Goal: Transaction & Acquisition: Purchase product/service

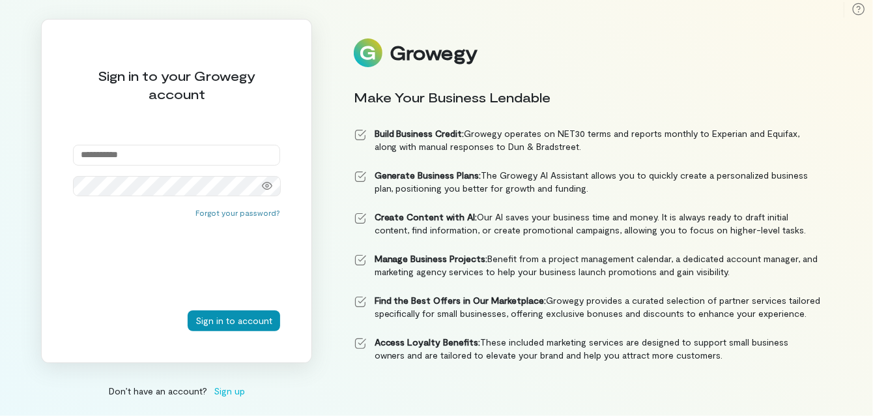
type input "**********"
click at [225, 319] on button "Sign in to account" at bounding box center [234, 320] width 93 height 21
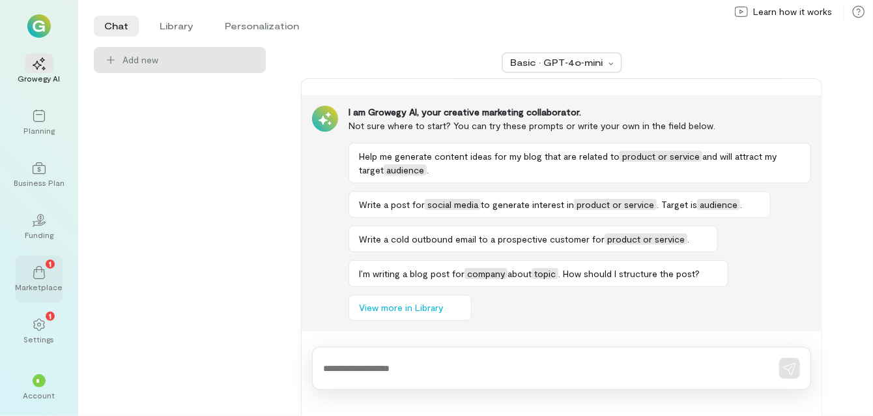
click at [47, 274] on div "1" at bounding box center [39, 272] width 29 height 20
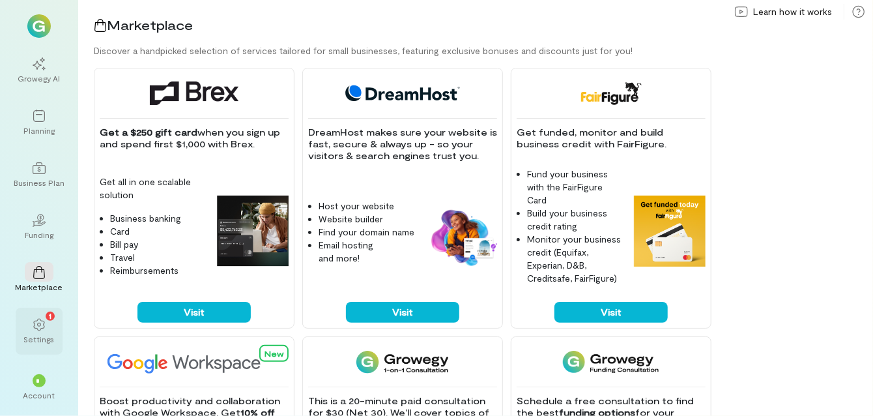
click at [50, 324] on div "1" at bounding box center [39, 324] width 29 height 20
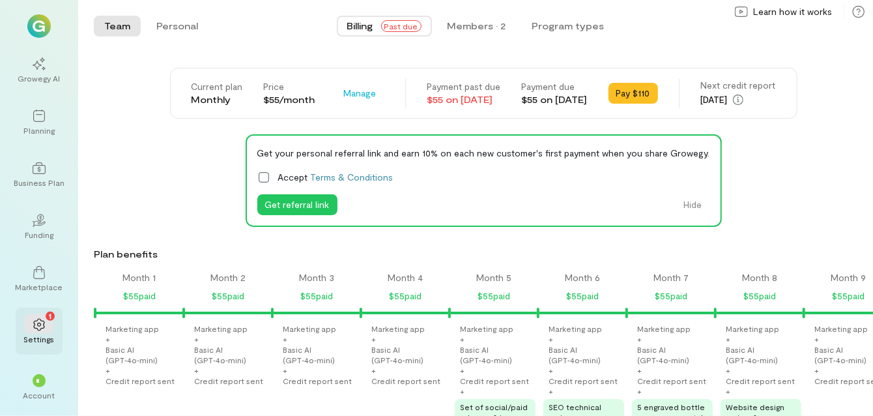
scroll to position [0, 1019]
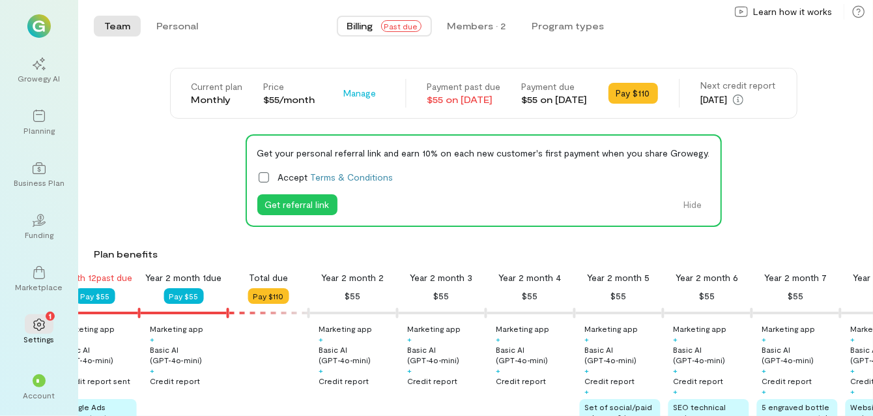
click at [398, 25] on span "Past due" at bounding box center [401, 26] width 40 height 12
click at [169, 27] on button "Personal" at bounding box center [177, 26] width 63 height 21
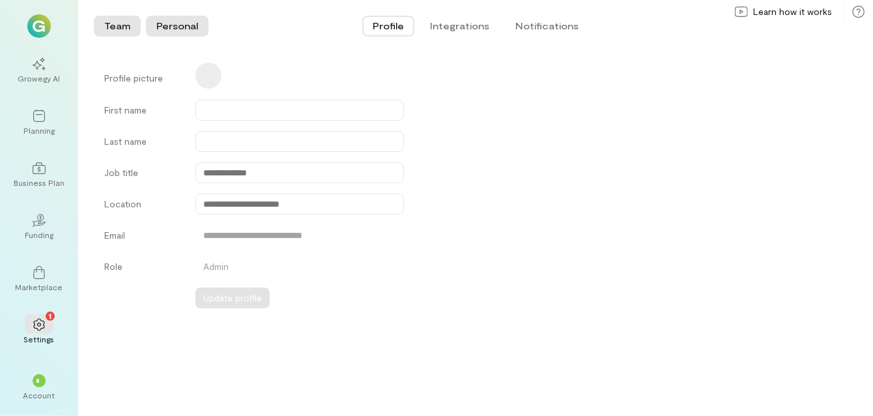
click at [119, 29] on button "Team" at bounding box center [117, 26] width 47 height 21
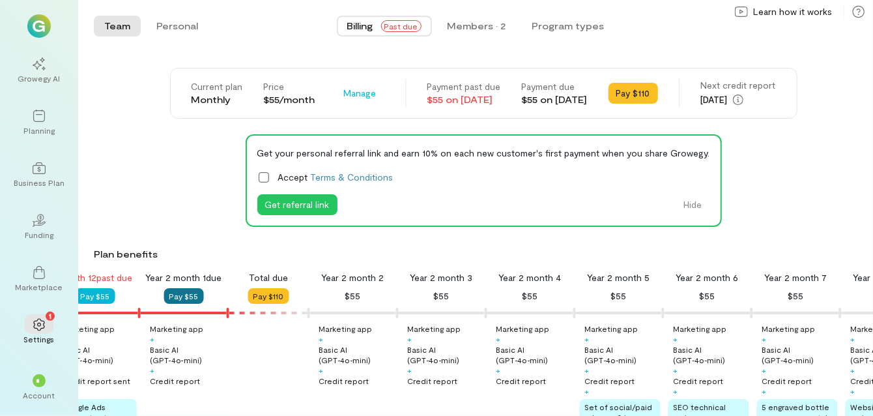
click at [179, 292] on button "Pay $55" at bounding box center [184, 296] width 40 height 16
click at [344, 96] on span "Manage" at bounding box center [360, 93] width 33 height 13
click at [318, 56] on div "Team Personal Billing Past due Members · 2 Program types Team Personal Current …" at bounding box center [475, 208] width 795 height 416
click at [40, 380] on span "*" at bounding box center [39, 381] width 6 height 8
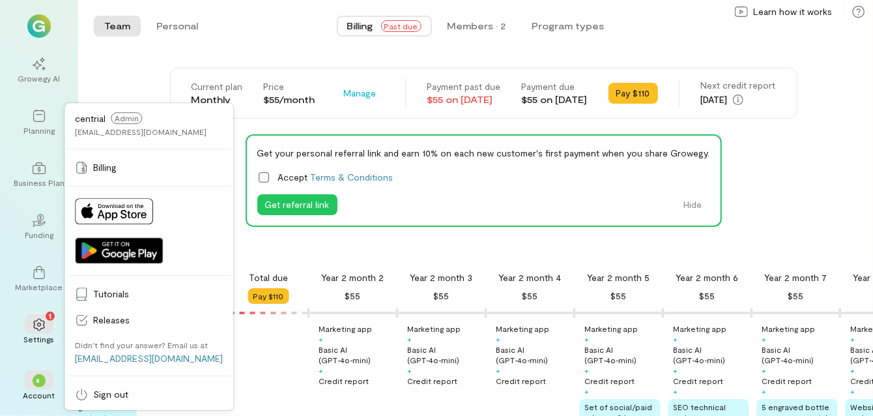
click at [246, 363] on div "Month 1 $55 paid Month 2 $55 paid Month 3 $55 paid Month 4 $55 paid Month 5 $55…" at bounding box center [475, 355] width 795 height 169
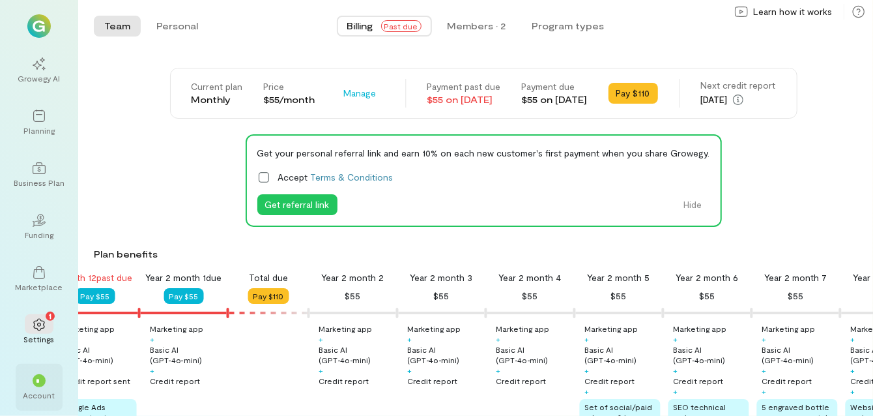
click at [38, 379] on span "*" at bounding box center [39, 381] width 6 height 8
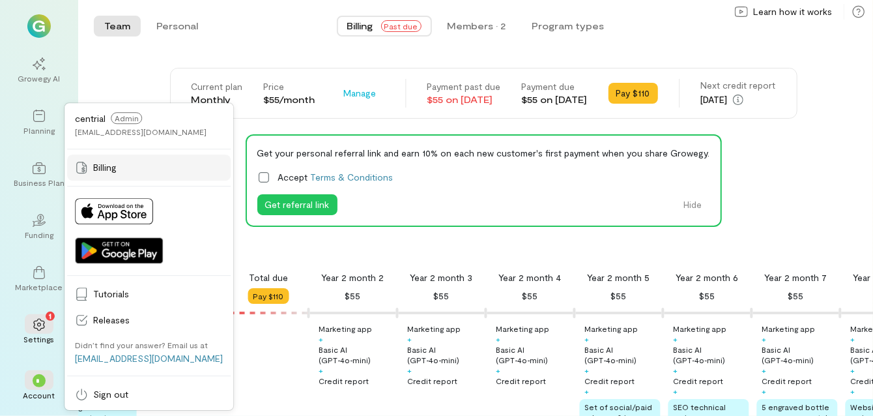
click at [104, 161] on span "Billing" at bounding box center [158, 167] width 130 height 13
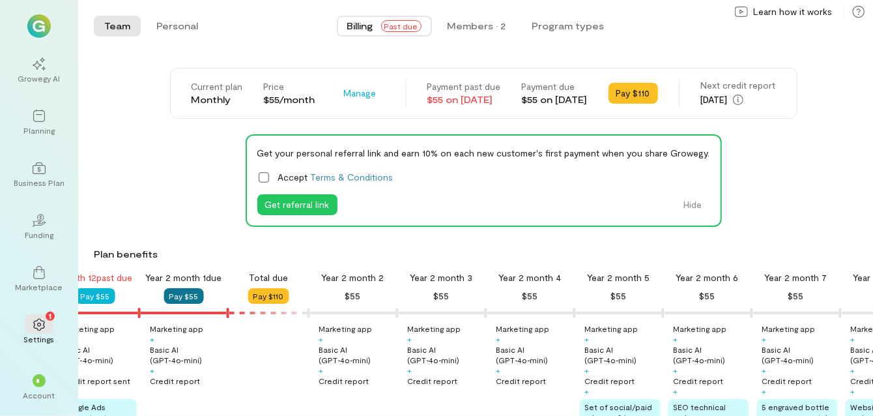
click at [189, 295] on button "Pay $55" at bounding box center [184, 296] width 40 height 16
click at [74, 355] on div "Growegy AI Planning Business Plan 02 Funding Marketplace 1 Settings * Account c…" at bounding box center [39, 208] width 78 height 416
click at [52, 370] on div "* Account" at bounding box center [39, 387] width 47 height 47
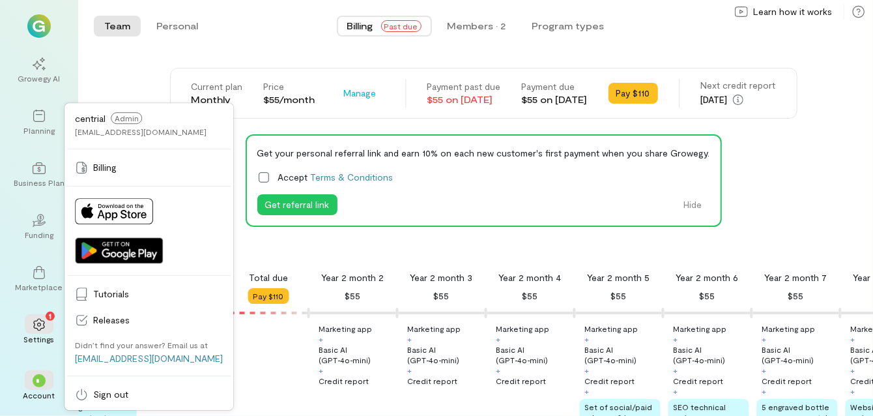
click at [65, 76] on div "Growegy AI Planning Business Plan 02 Funding Marketplace 1 Settings * Account c…" at bounding box center [39, 208] width 78 height 416
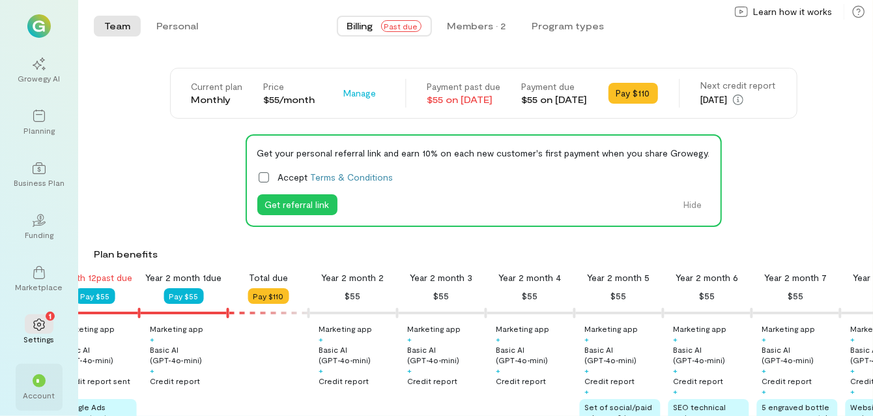
click at [33, 392] on div "Account" at bounding box center [39, 395] width 32 height 10
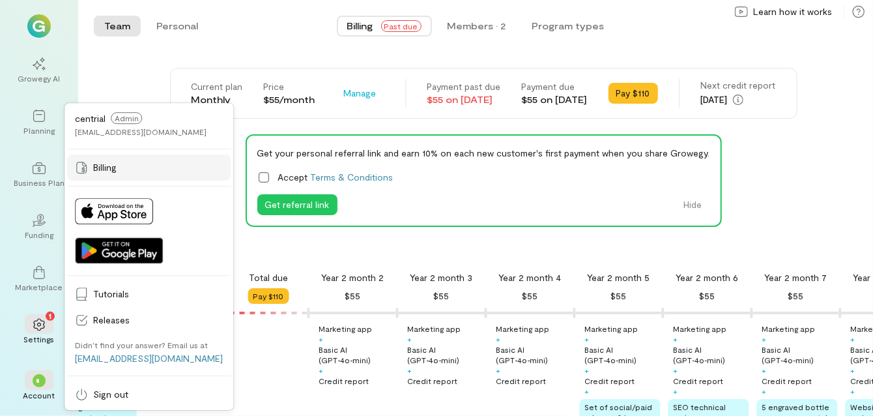
click at [109, 161] on span "Billing" at bounding box center [158, 167] width 130 height 13
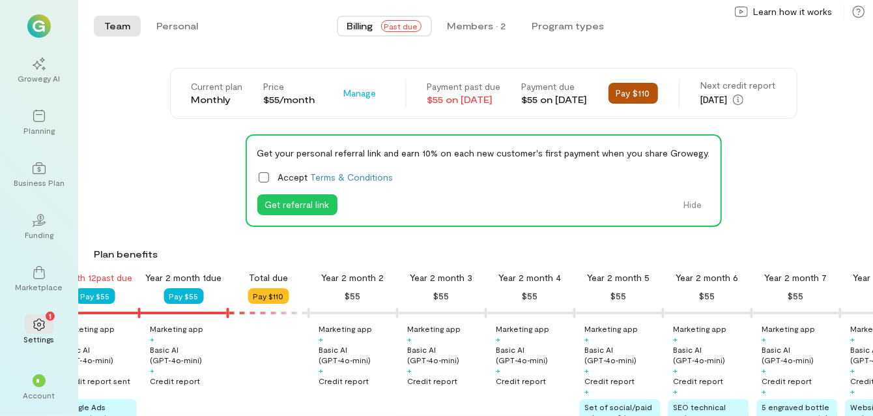
click at [651, 93] on button "Pay $110" at bounding box center [634, 93] width 50 height 21
click at [177, 293] on button "Pay $55" at bounding box center [184, 296] width 40 height 16
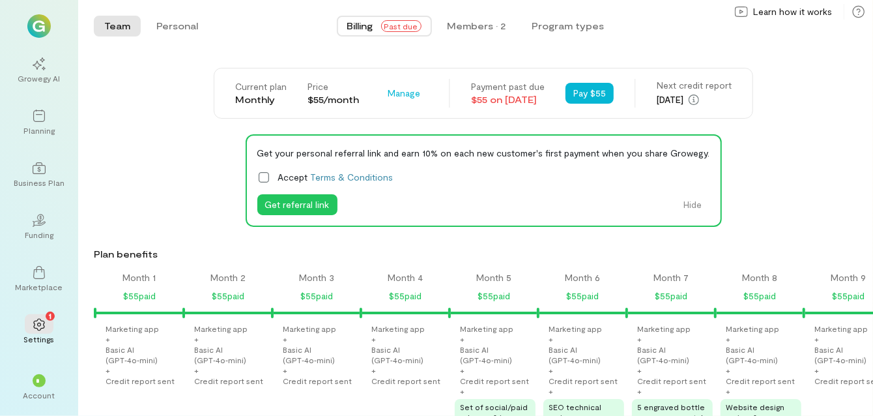
scroll to position [0, 841]
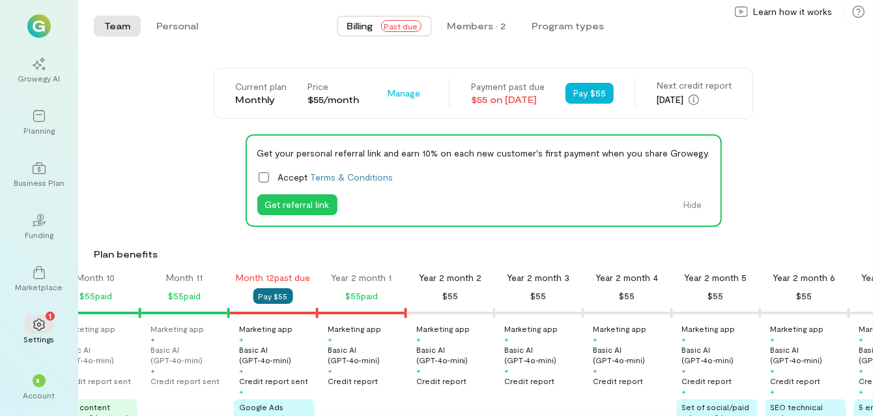
click at [279, 298] on button "Pay $55" at bounding box center [274, 296] width 40 height 16
click at [860, 14] on icon at bounding box center [858, 11] width 13 height 13
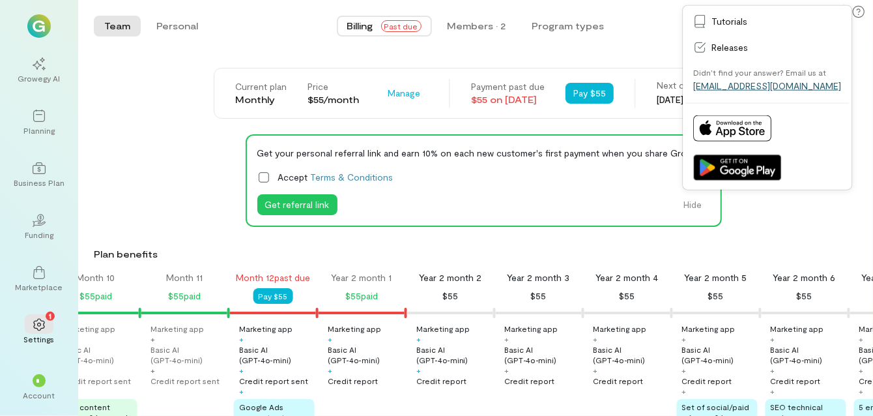
click at [756, 88] on link "[EMAIL_ADDRESS][DOMAIN_NAME]" at bounding box center [767, 85] width 148 height 11
drag, startPoint x: 821, startPoint y: 85, endPoint x: 815, endPoint y: 92, distance: 9.3
click at [815, 92] on div "Didn’t find your answer? Email us at [EMAIL_ADDRESS][DOMAIN_NAME]" at bounding box center [768, 79] width 164 height 37
drag, startPoint x: 815, startPoint y: 92, endPoint x: 753, endPoint y: 83, distance: 62.6
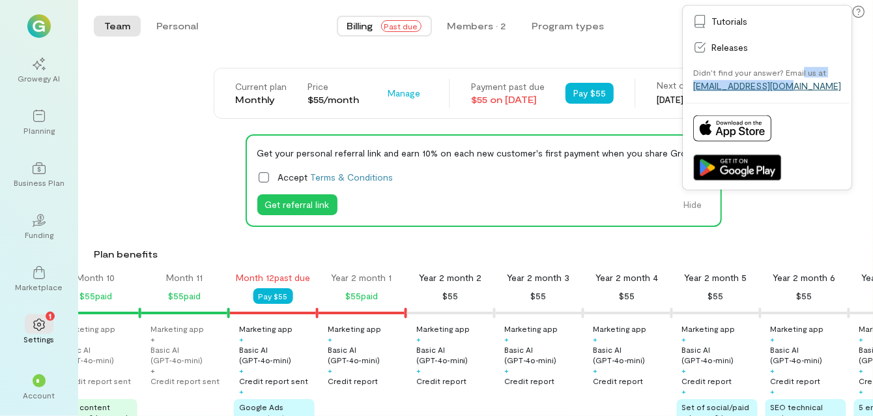
copy div "l us at [EMAIL_ADDRESS][DOMAIN_NAME]"
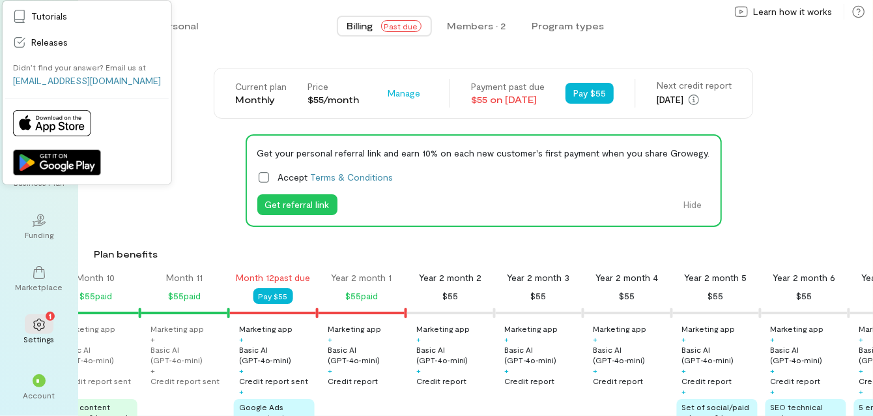
click at [353, 300] on div "$55 paid" at bounding box center [361, 296] width 33 height 16
